Goal: Find contact information: Find contact information

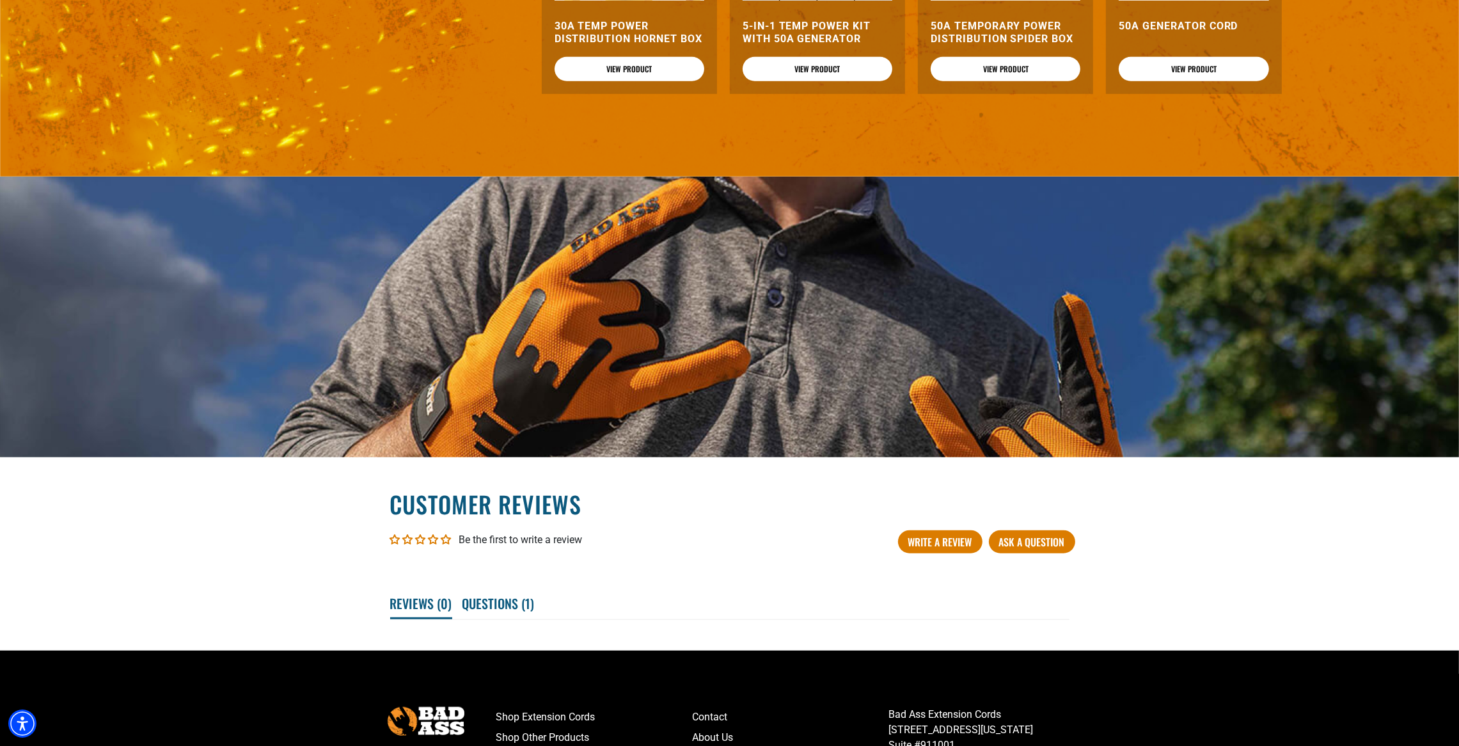
scroll to position [1649, 0]
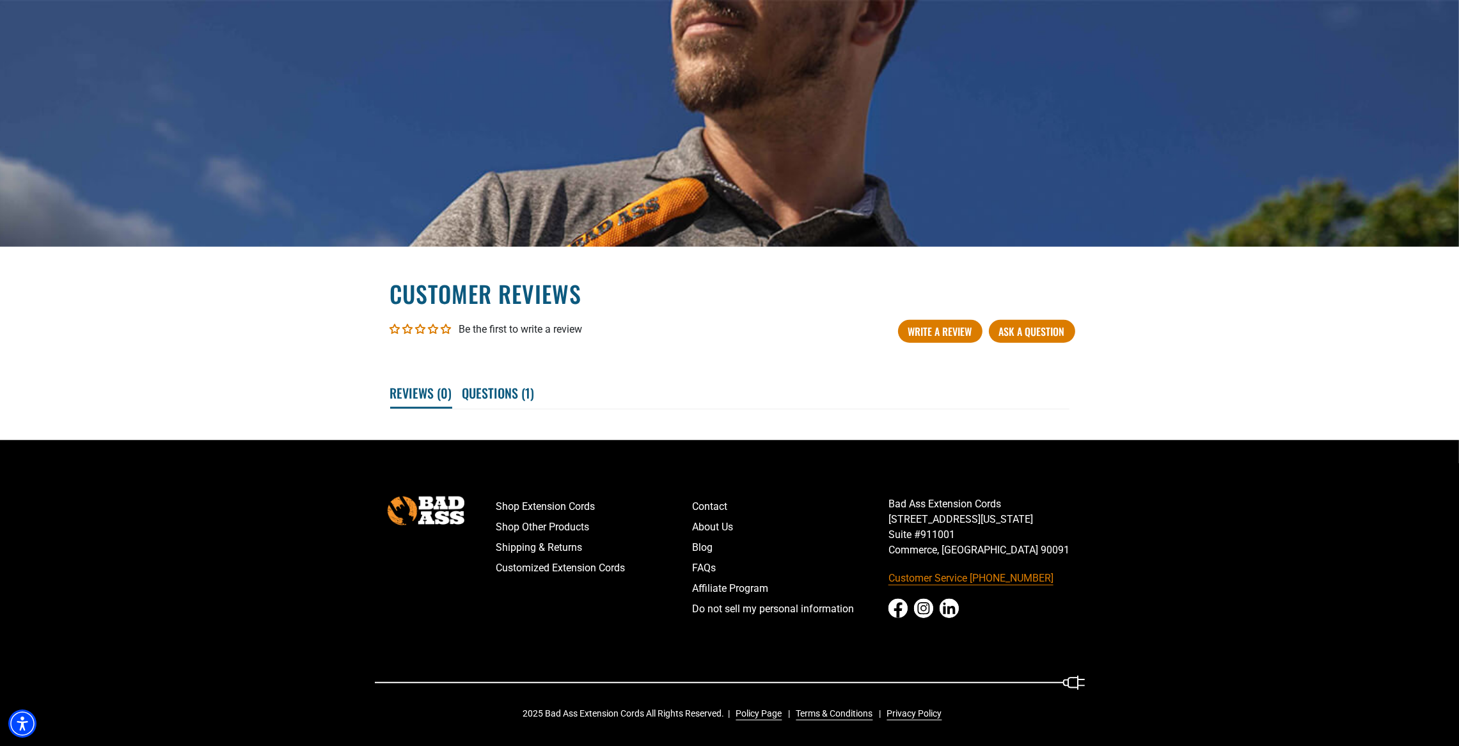
click at [916, 583] on link "Customer Service [PHONE_NUMBER]" at bounding box center [986, 578] width 196 height 20
drag, startPoint x: 1005, startPoint y: 575, endPoint x: 1200, endPoint y: 574, distance: 195.7
click at [1200, 574] on footer "Shop Extension Cords Shop Other Products Shipping & Returns Customized Extensio…" at bounding box center [729, 593] width 1459 height 306
click at [726, 505] on link "Contact" at bounding box center [790, 506] width 196 height 20
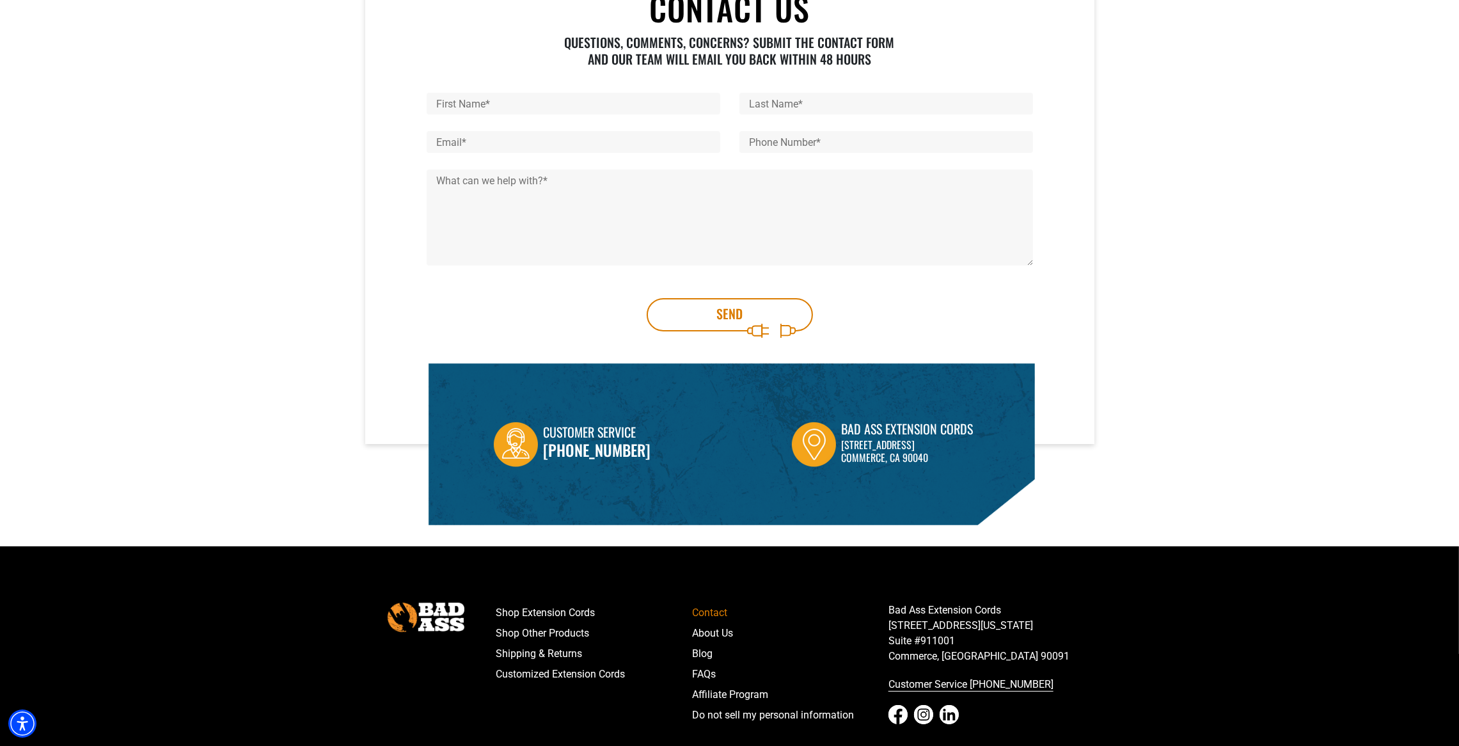
scroll to position [265, 0]
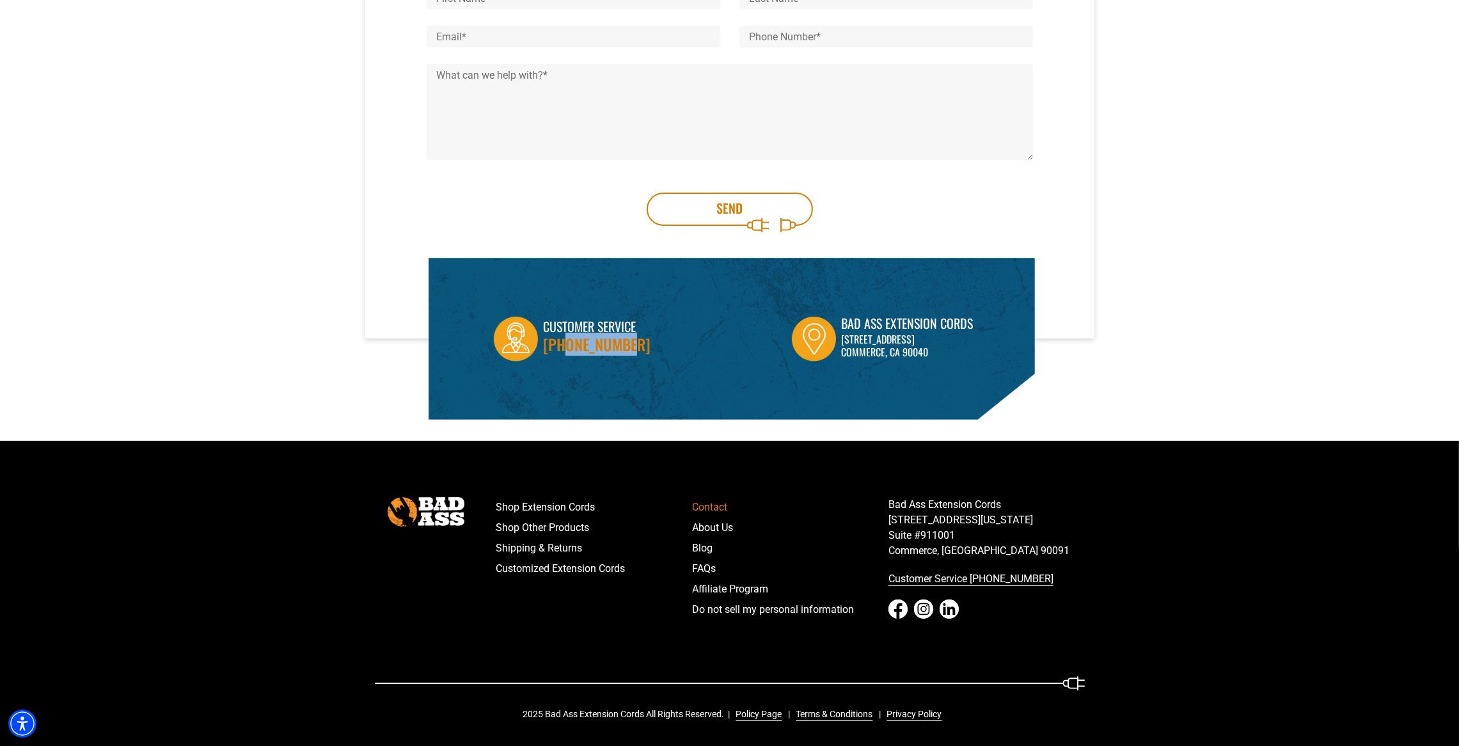
drag, startPoint x: 643, startPoint y: 340, endPoint x: 567, endPoint y: 348, distance: 76.5
click at [567, 348] on div "Customer Service [PHONE_NUMBER] [GEOGRAPHIC_DATA] [STREET_ADDRESS]" at bounding box center [733, 339] width 610 height 162
copy link "-674-1699"
drag, startPoint x: 647, startPoint y: 334, endPoint x: 629, endPoint y: 341, distance: 19.8
click at [629, 341] on div "Customer Service [PHONE_NUMBER] [GEOGRAPHIC_DATA] [STREET_ADDRESS]" at bounding box center [733, 339] width 610 height 162
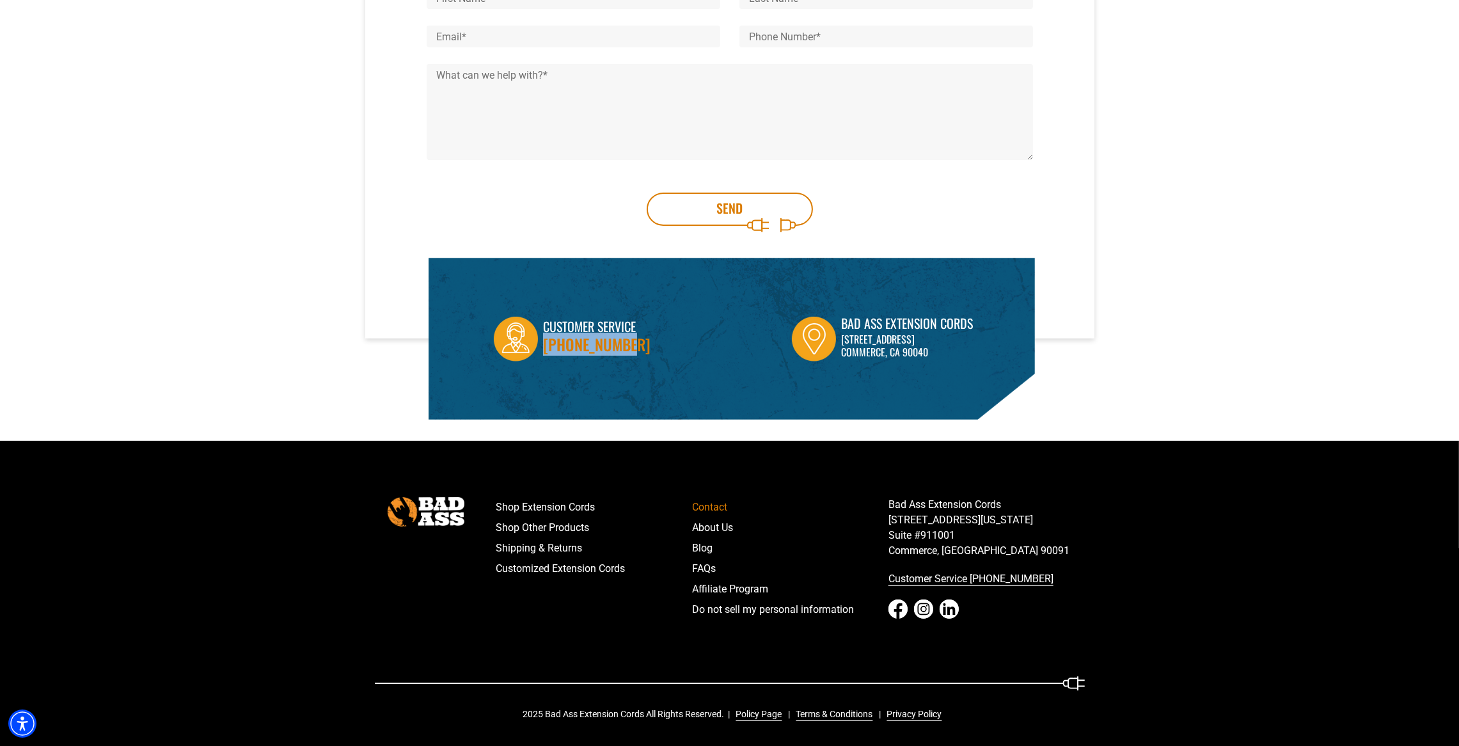
copy div "[PHONE_NUMBER]"
